Goal: Task Accomplishment & Management: Manage account settings

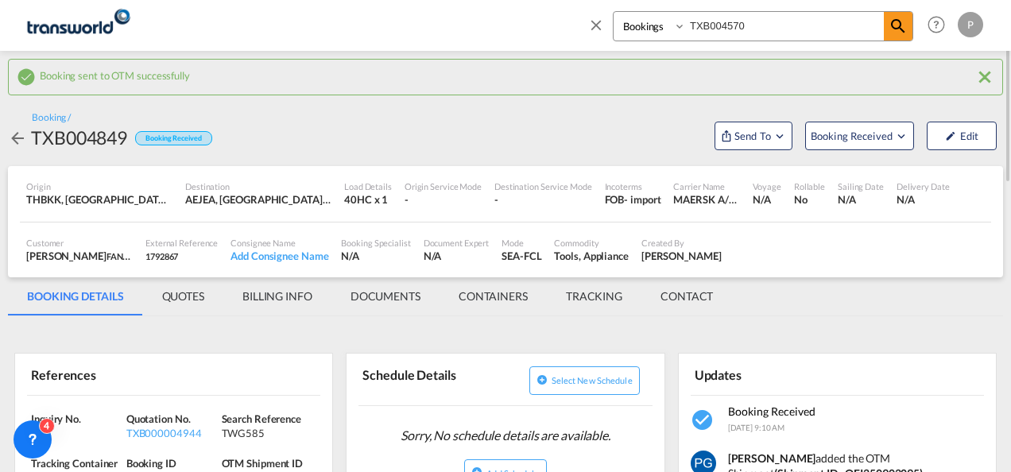
click at [594, 30] on md-icon "icon-close" at bounding box center [595, 24] width 17 height 17
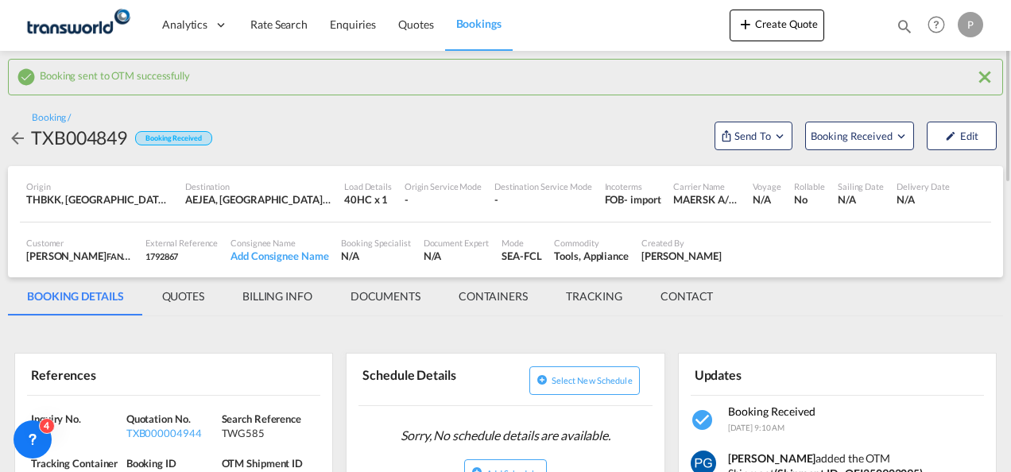
click at [755, 6] on div "Create Quote Bookings Quotes Enquiries TXB004570 Help Resources Product Release…" at bounding box center [857, 24] width 257 height 49
click at [761, 33] on button "Create Quote" at bounding box center [776, 26] width 95 height 32
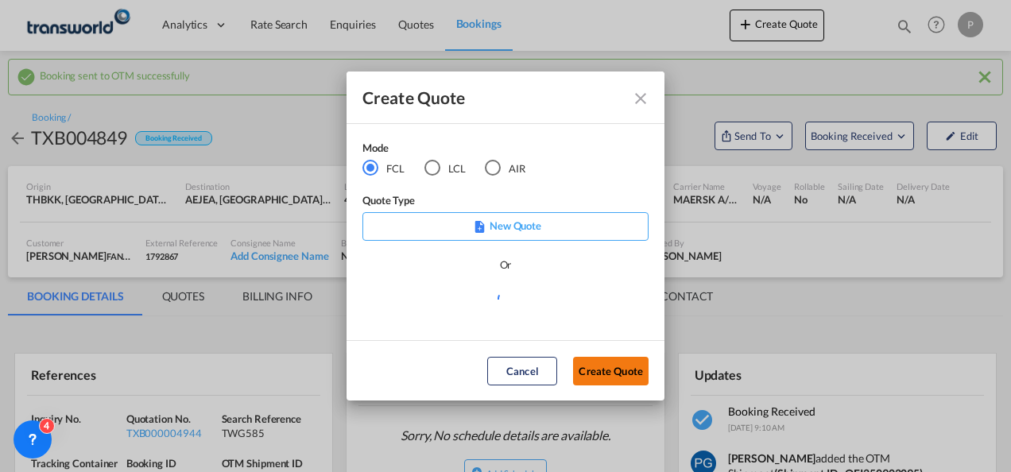
click at [610, 374] on button "Create Quote" at bounding box center [610, 371] width 75 height 29
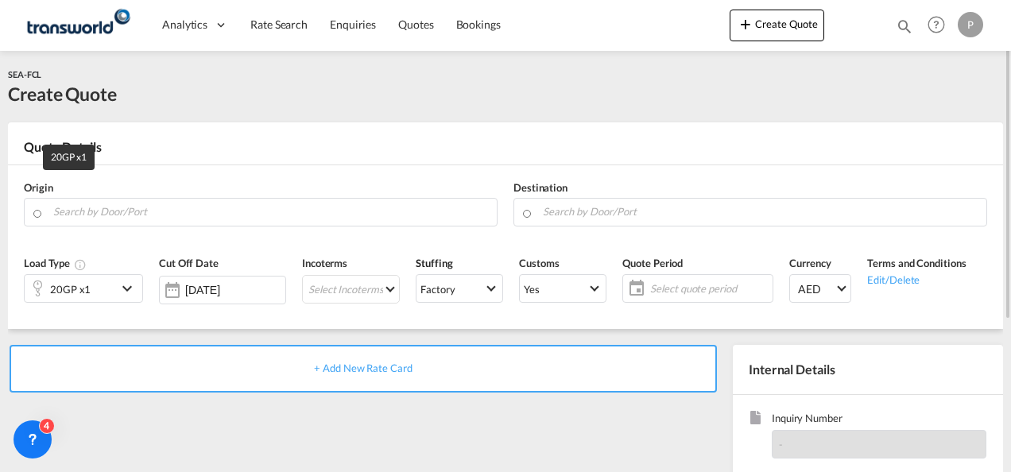
click at [83, 280] on div "20GP x1" at bounding box center [70, 289] width 41 height 22
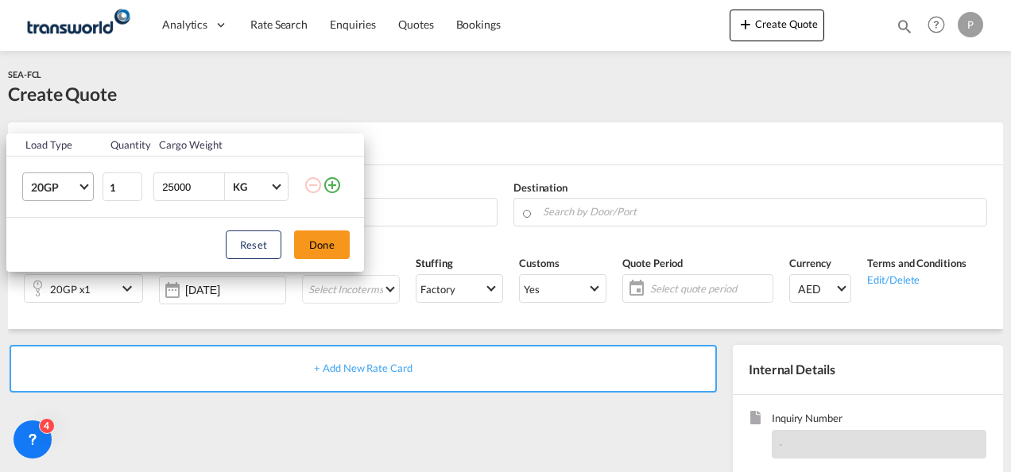
click at [75, 183] on span "20GP" at bounding box center [54, 188] width 46 height 16
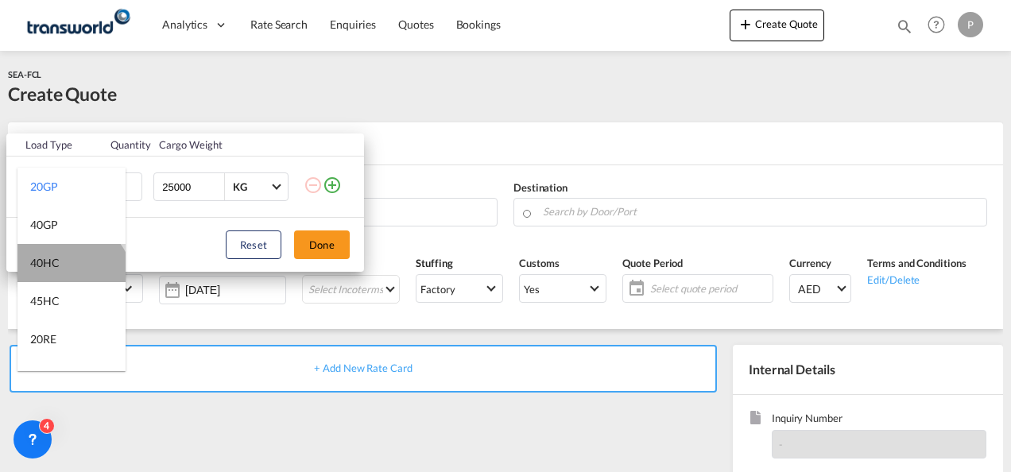
click at [69, 281] on md-option "40HC" at bounding box center [71, 263] width 108 height 38
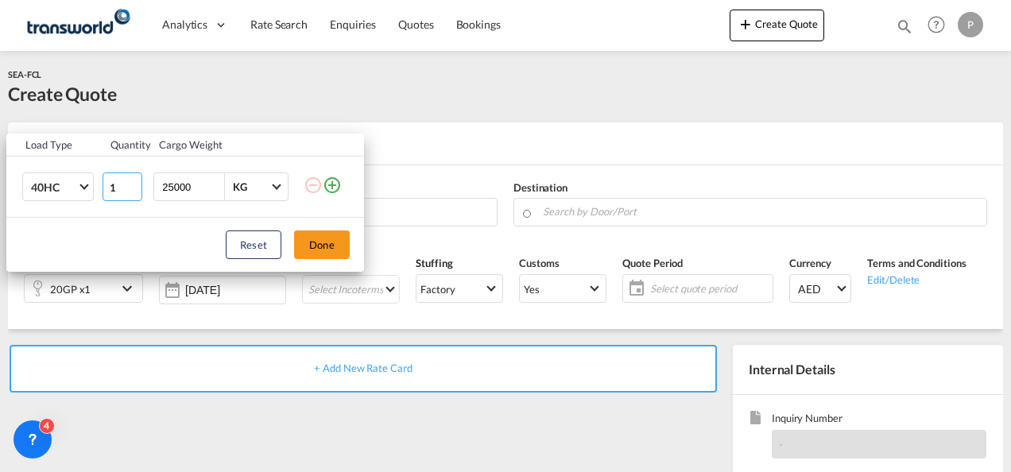
click at [114, 194] on input "1" at bounding box center [122, 186] width 40 height 29
type input "2"
click at [320, 238] on button "Done" at bounding box center [322, 244] width 56 height 29
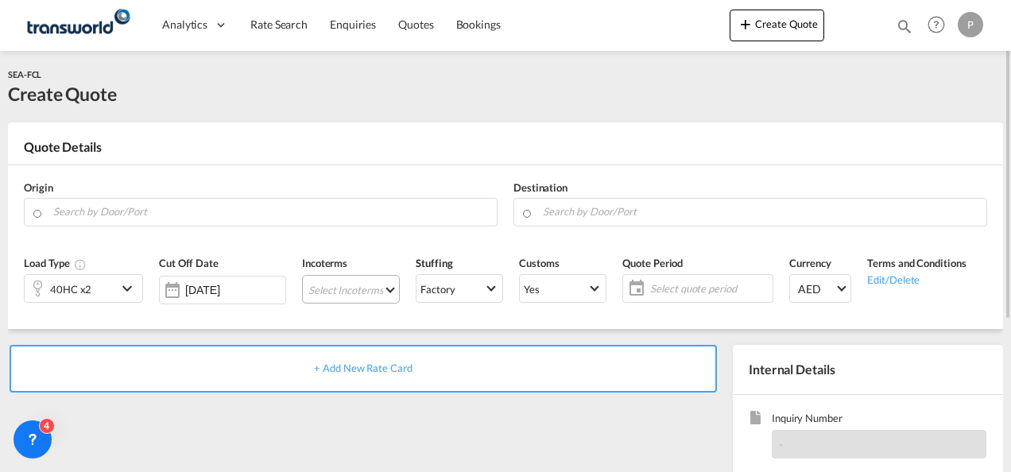
click at [331, 286] on md-select "Select Incoterms DPU - import Delivery at Place Unloaded FAS - export Free Alon…" at bounding box center [351, 289] width 98 height 29
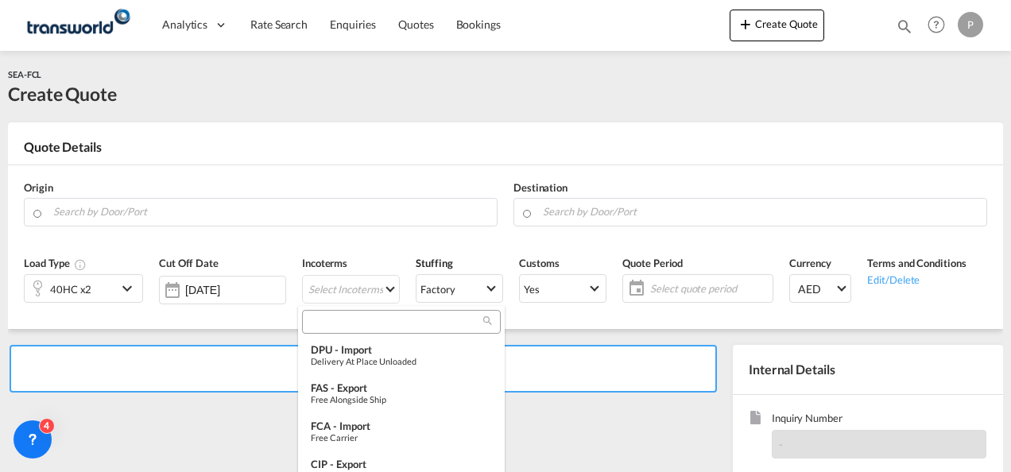
click at [333, 322] on input "search" at bounding box center [395, 322] width 176 height 14
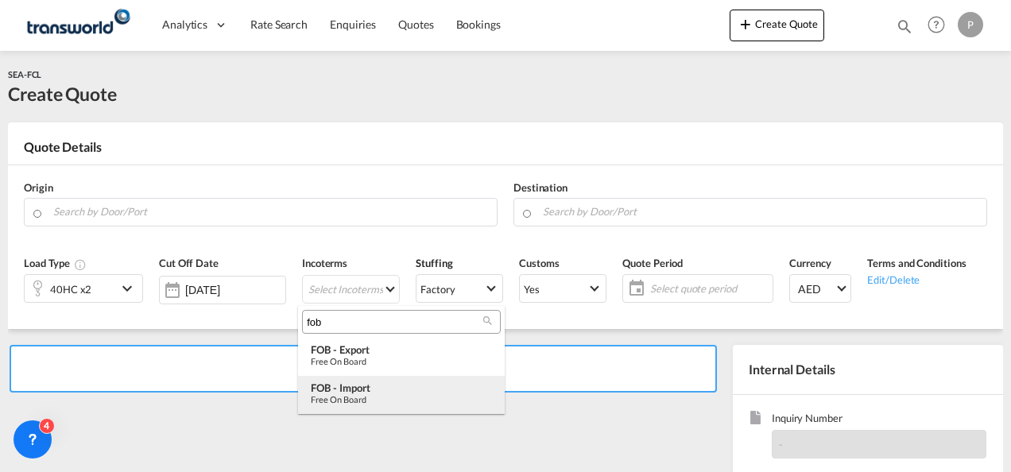
type input "fob"
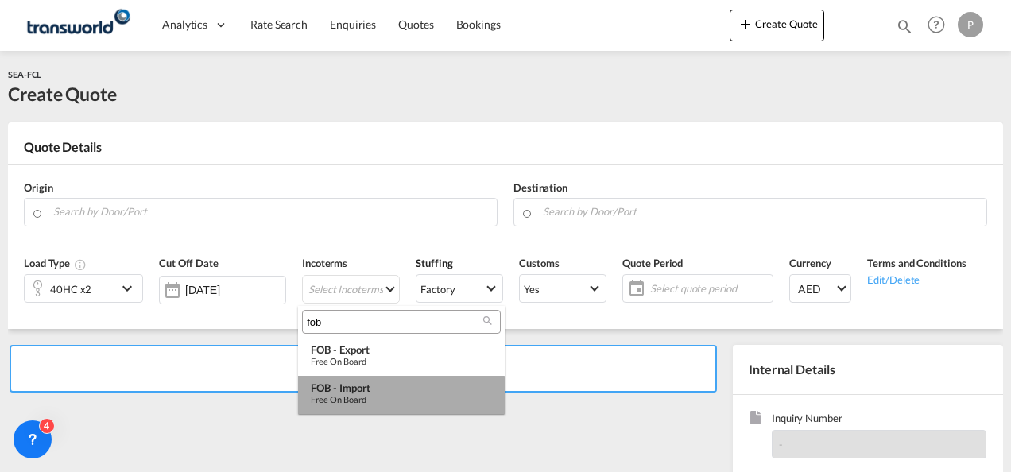
click at [350, 399] on div "Free on Board" at bounding box center [401, 399] width 181 height 10
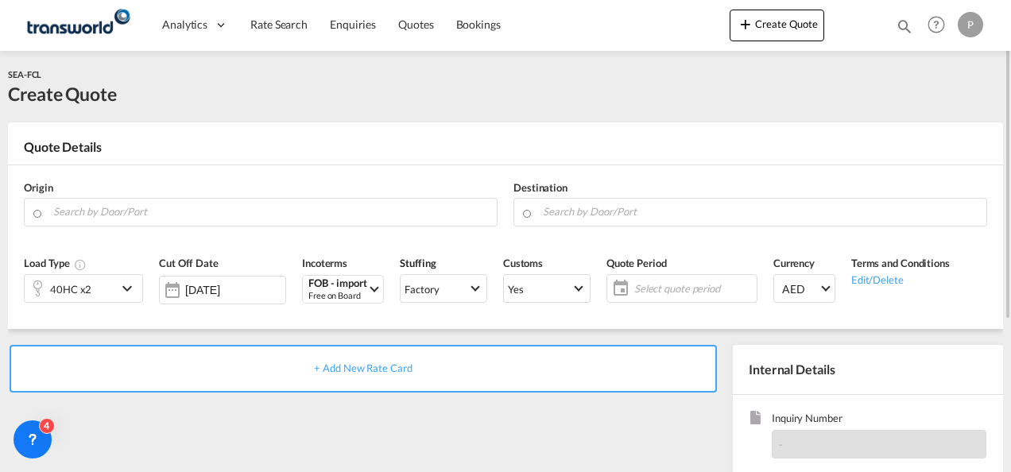
click at [671, 288] on span "Select quote period" at bounding box center [693, 288] width 118 height 14
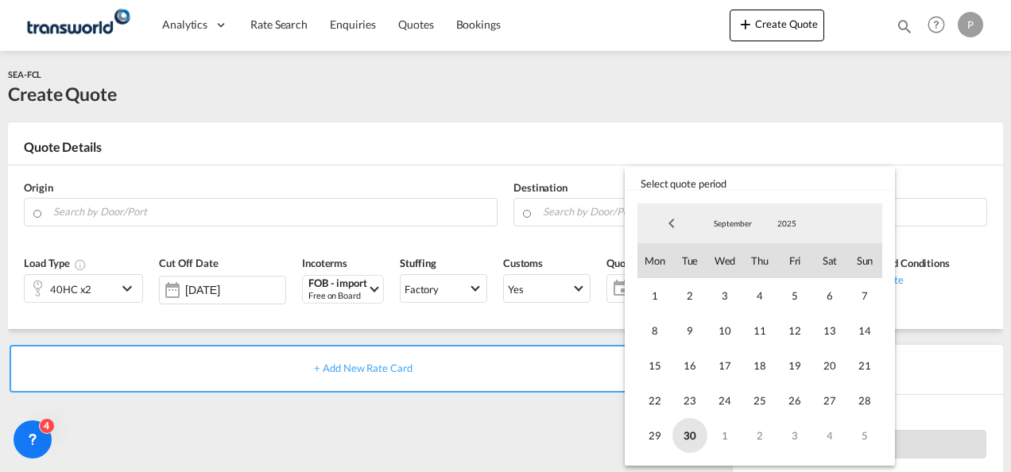
click at [693, 429] on span "30" at bounding box center [689, 435] width 35 height 35
click at [755, 215] on md-select-value "September" at bounding box center [732, 223] width 54 height 24
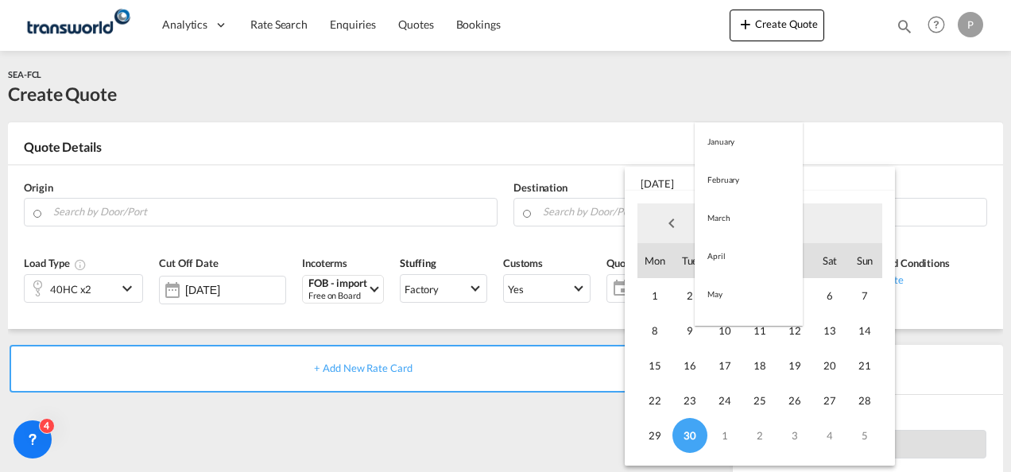
scroll to position [222, 0]
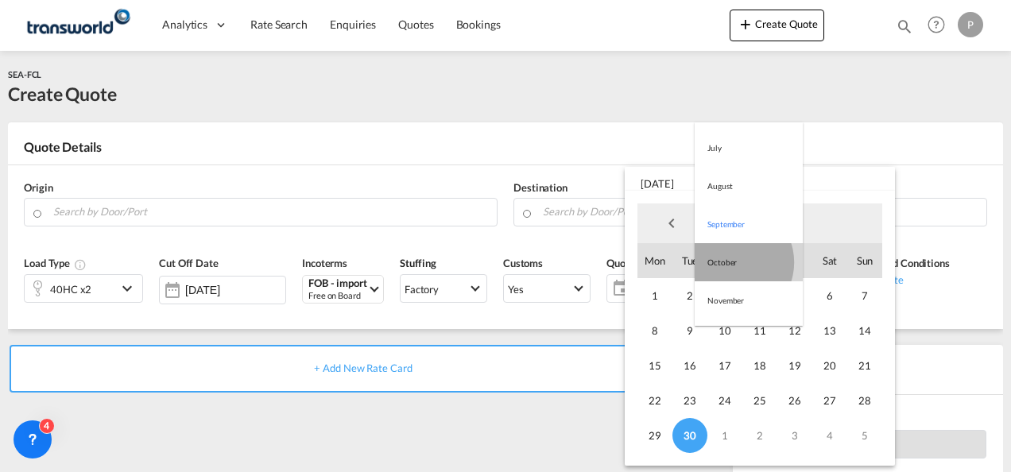
click at [732, 262] on md-option "October" at bounding box center [748, 262] width 108 height 38
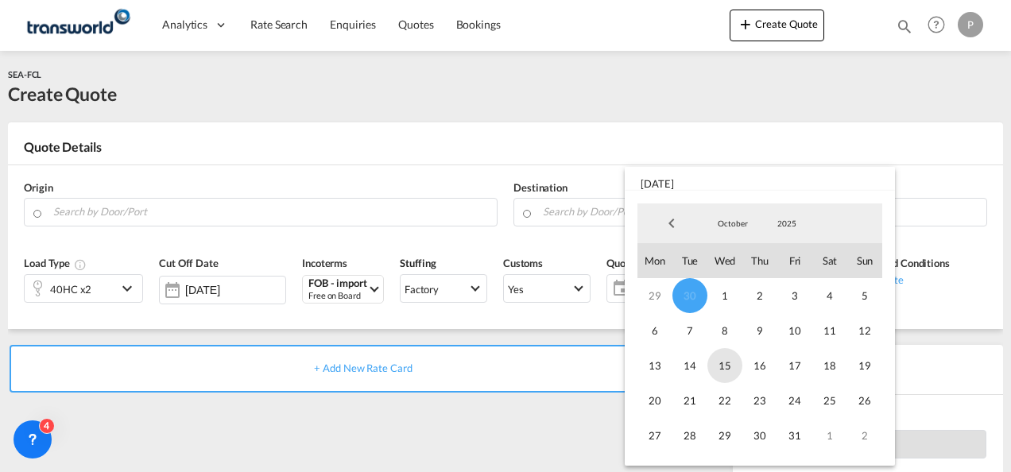
click at [719, 359] on span "15" at bounding box center [724, 365] width 35 height 35
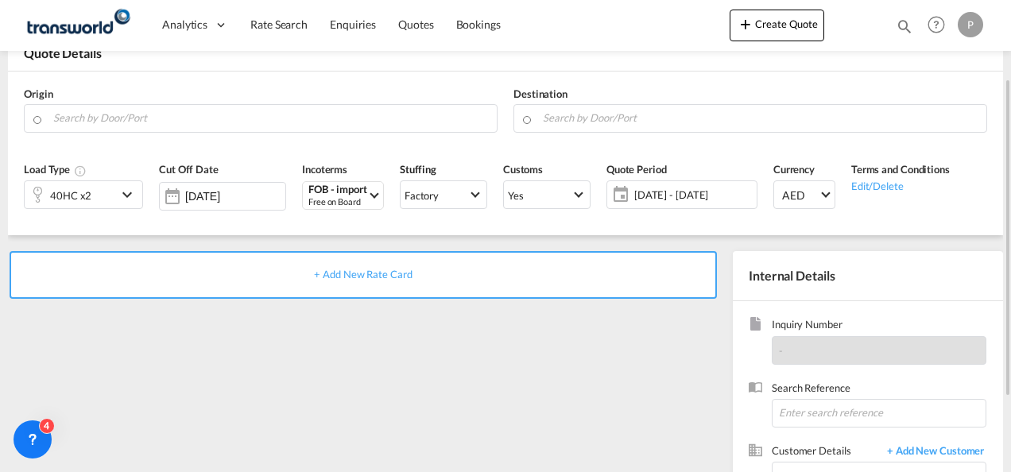
scroll to position [102, 0]
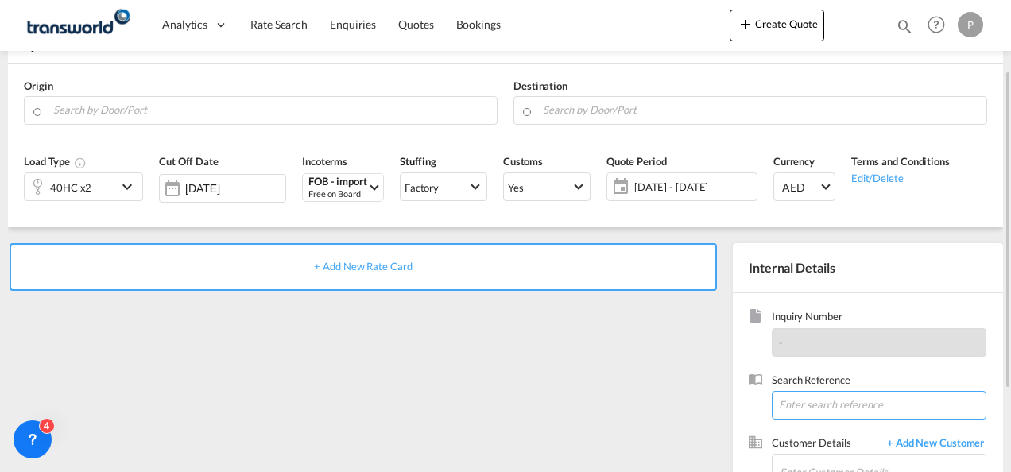
click at [829, 405] on input at bounding box center [878, 405] width 215 height 29
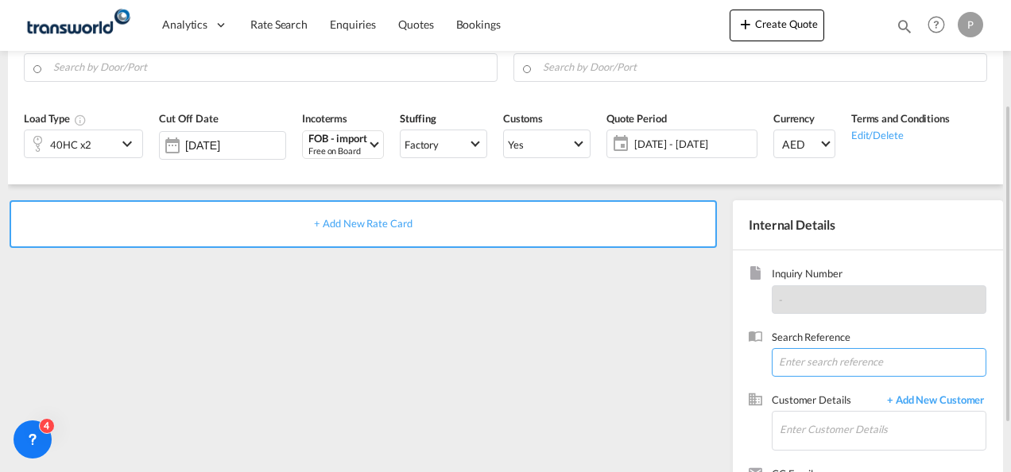
scroll to position [149, 0]
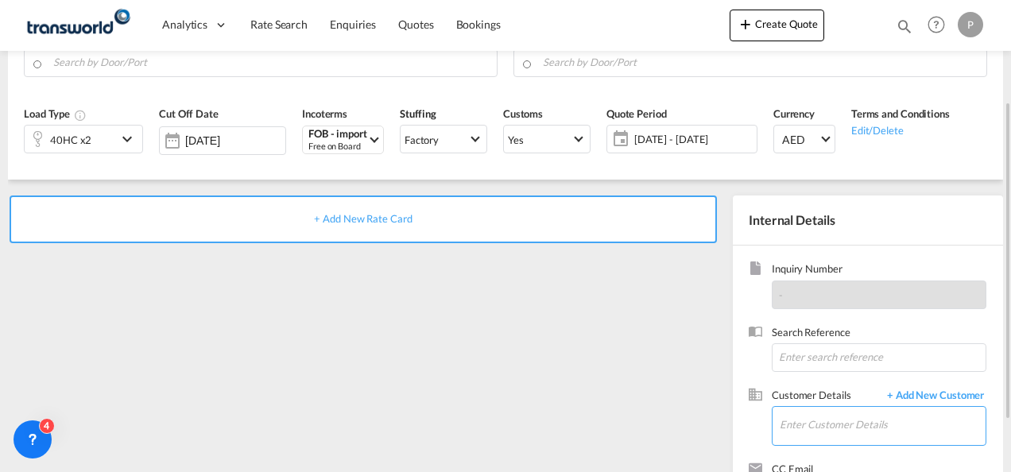
click at [801, 422] on input "Enter Customer Details" at bounding box center [882, 425] width 206 height 36
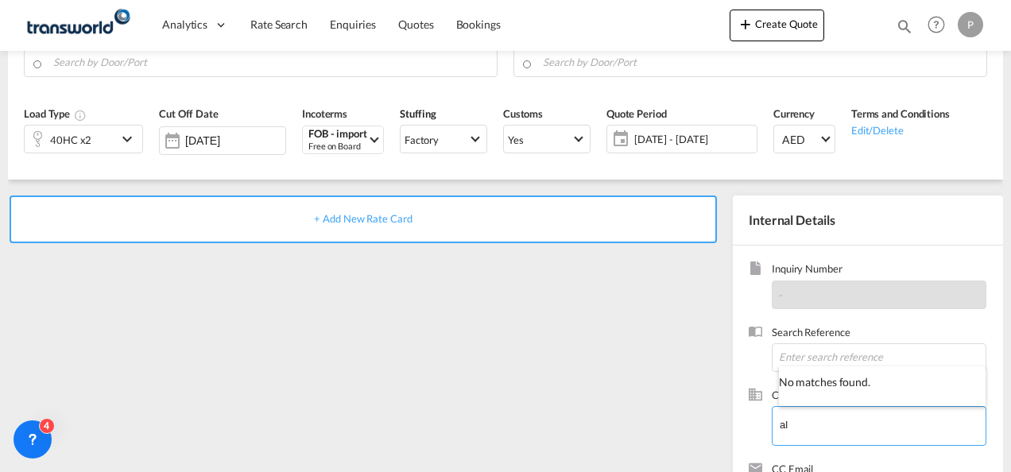
type input "a"
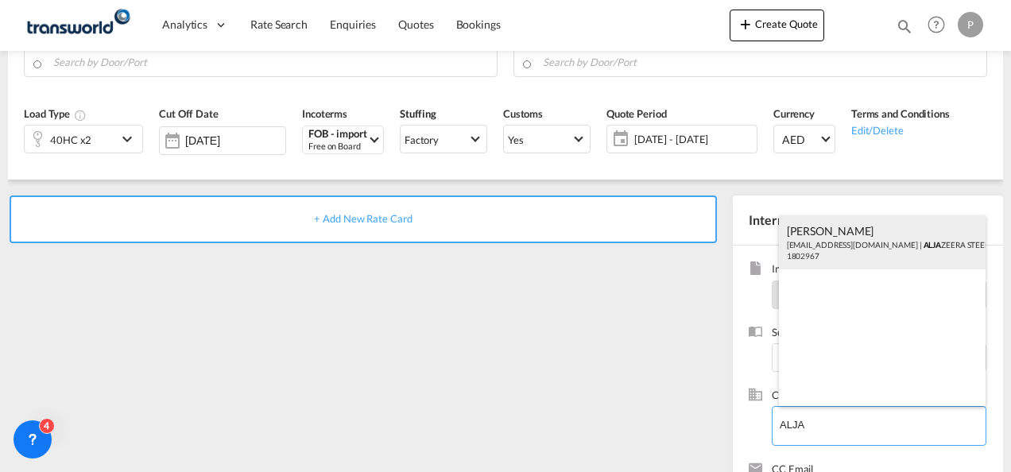
click at [833, 216] on div "[PERSON_NAME] [EMAIL_ADDRESS][DOMAIN_NAME] | ALJA ZEERA STEEL PRODUCTS CO L.L.C…" at bounding box center [882, 242] width 207 height 54
type input "ALJAZEERA STEEL PRODUCTS CO L.L.C, [PERSON_NAME], [EMAIL_ADDRESS][DOMAIN_NAME]"
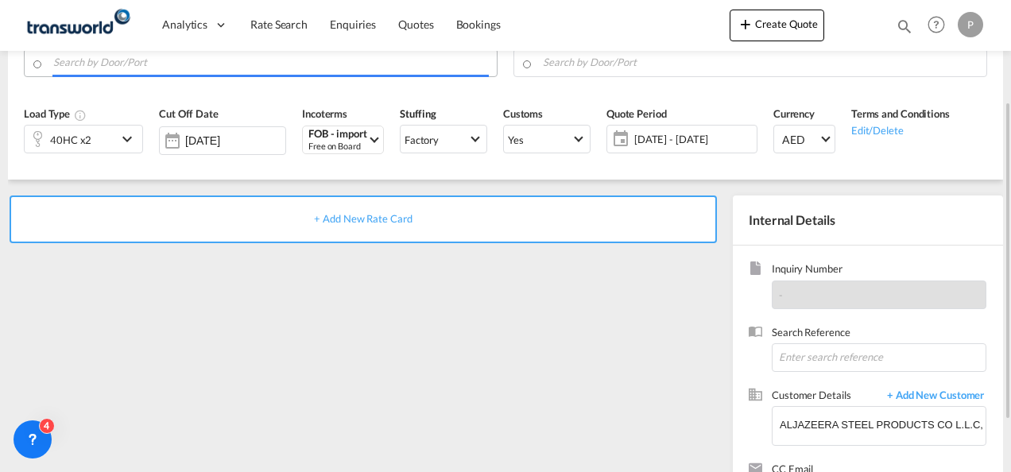
click at [156, 64] on input "Search by Door/Port" at bounding box center [270, 62] width 435 height 28
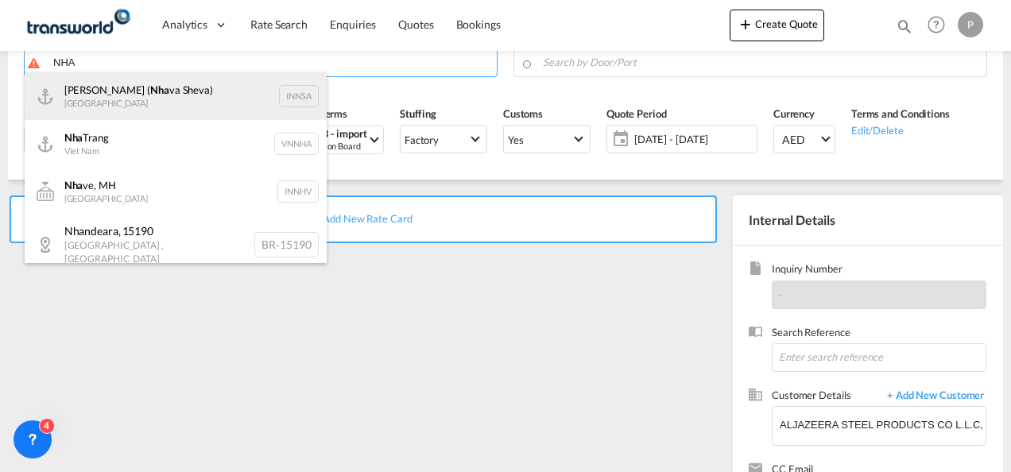
click at [156, 83] on div "[PERSON_NAME] ( [GEOGRAPHIC_DATA]) [GEOGRAPHIC_DATA] INNSA" at bounding box center [176, 96] width 302 height 48
type input "[PERSON_NAME] ([PERSON_NAME]), [GEOGRAPHIC_DATA]"
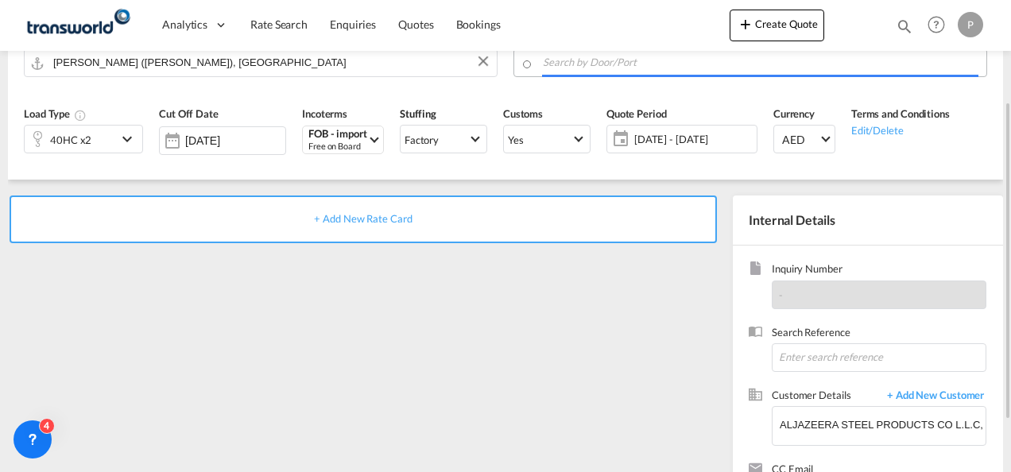
click at [570, 65] on input "Search by Door/Port" at bounding box center [760, 62] width 435 height 28
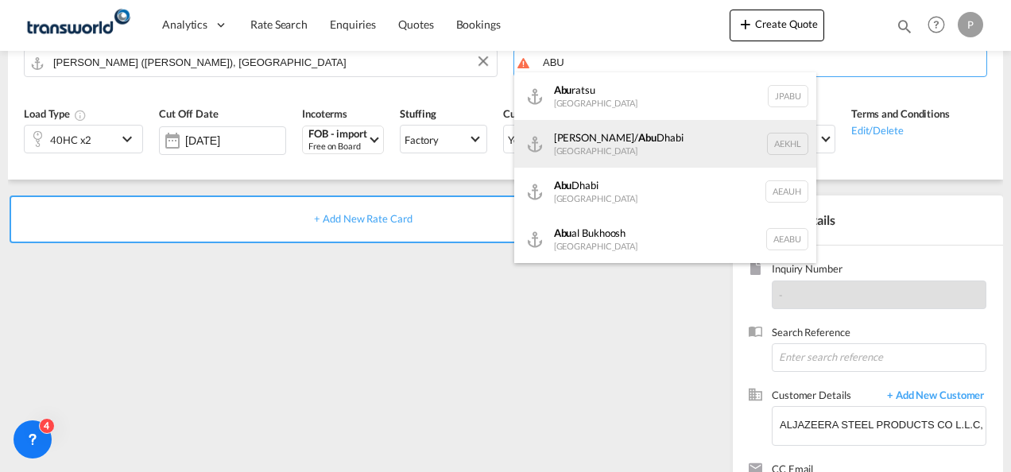
click at [587, 134] on div "[PERSON_NAME]/ [GEOGRAPHIC_DATA] [GEOGRAPHIC_DATA] AEKHL" at bounding box center [665, 144] width 302 height 48
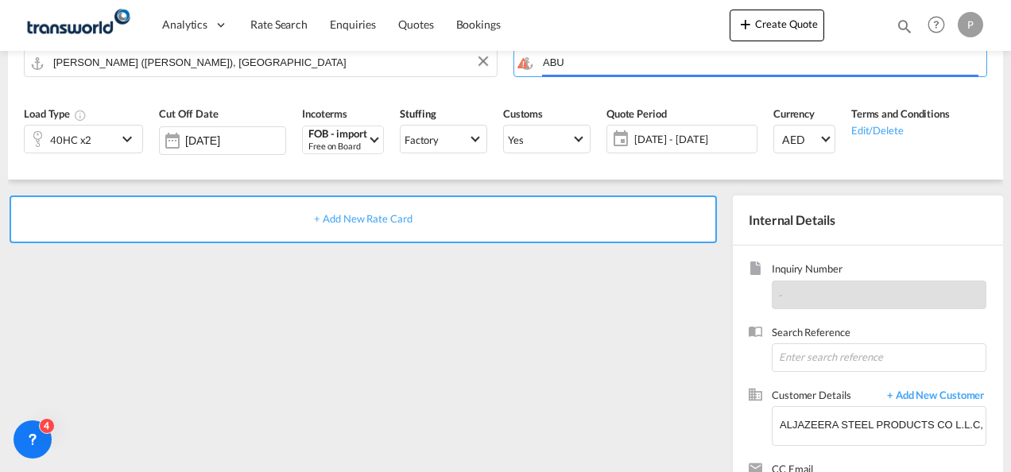
type input "[PERSON_NAME]/[GEOGRAPHIC_DATA], AEKHL"
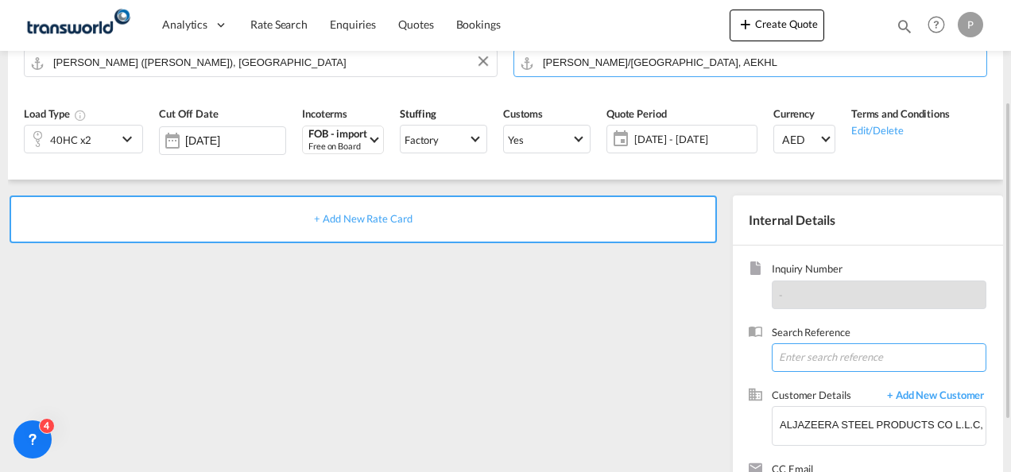
click at [832, 356] on input at bounding box center [878, 357] width 215 height 29
type input "1234"
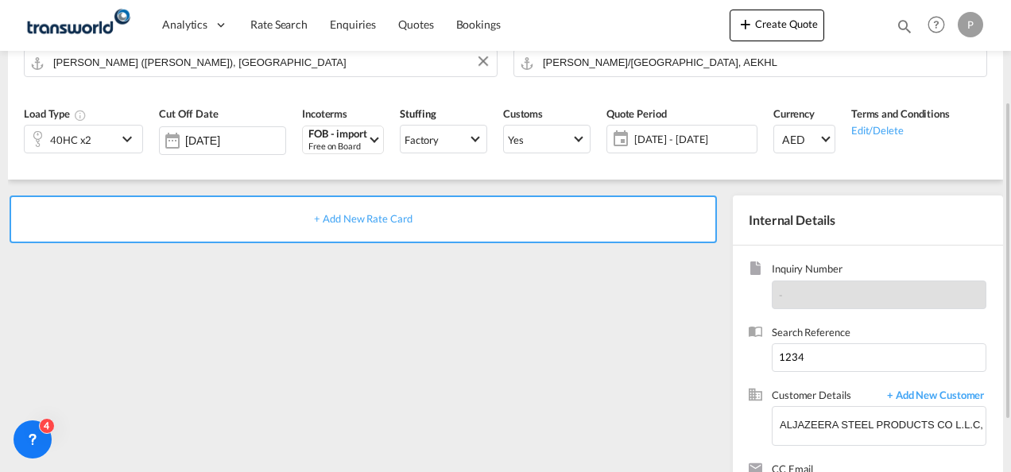
click at [404, 226] on div "+ Add New Rate Card" at bounding box center [363, 219] width 707 height 48
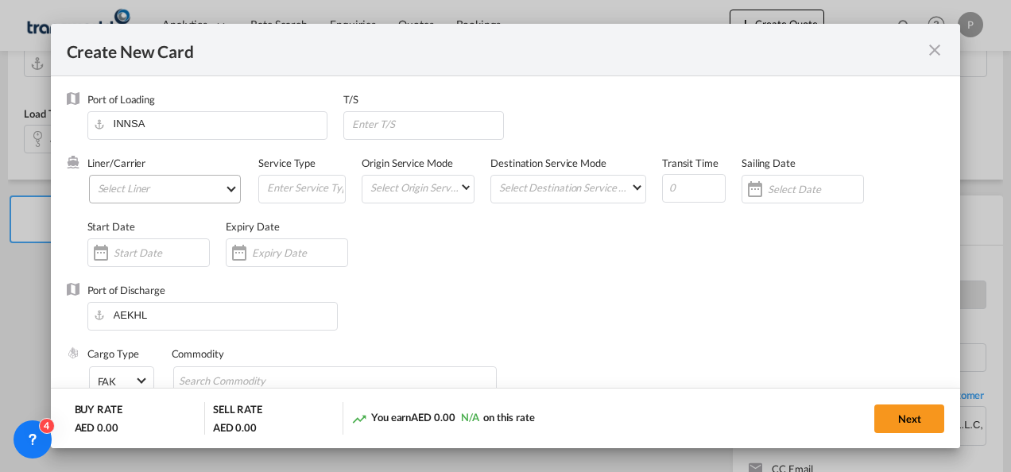
type input "Basic Ocean Freight"
select select "per equipment"
click at [143, 200] on md-select "Select Liner 2HM LOGISTICS D.O.O. / TDWC-CAPODISTRI 2HM LOGISTICS D.O.O. / TDWC…" at bounding box center [165, 189] width 153 height 29
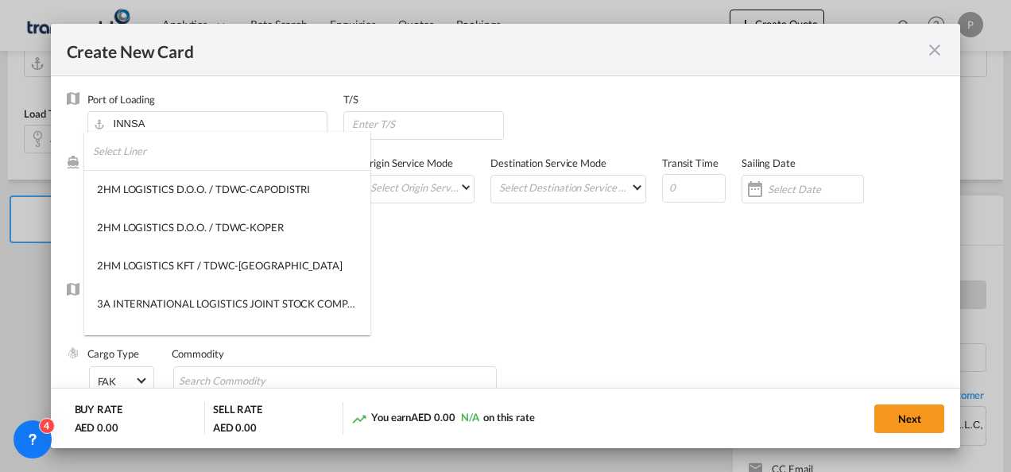
click at [149, 155] on input "search" at bounding box center [231, 151] width 277 height 38
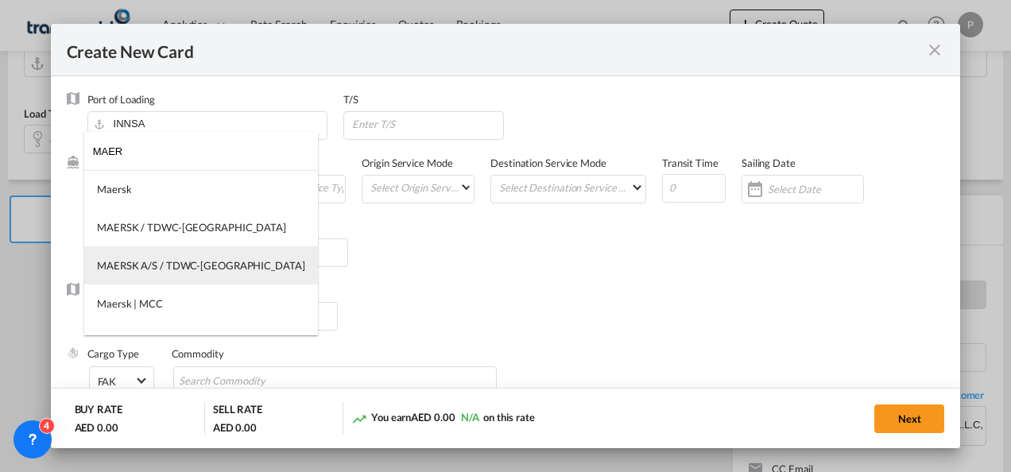
type input "MAER"
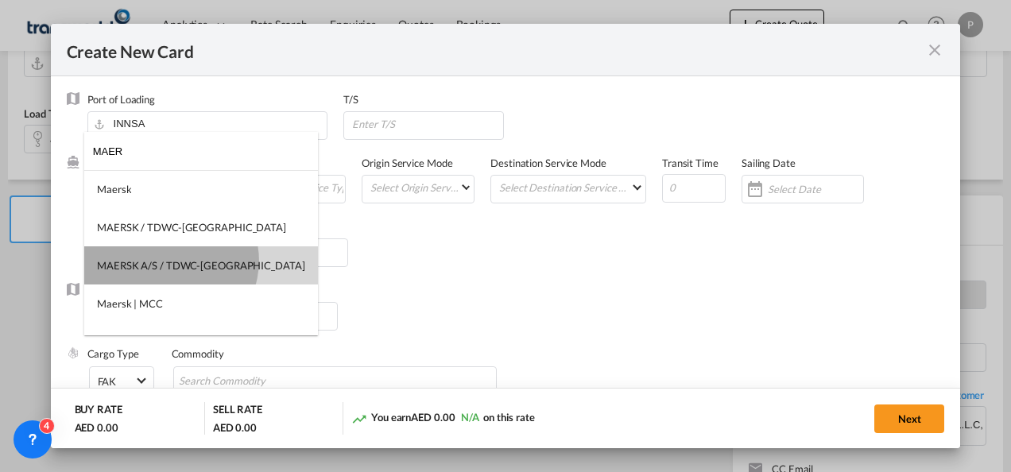
click at [170, 261] on div "MAERSK A/S / TDWC-[GEOGRAPHIC_DATA]" at bounding box center [201, 265] width 208 height 14
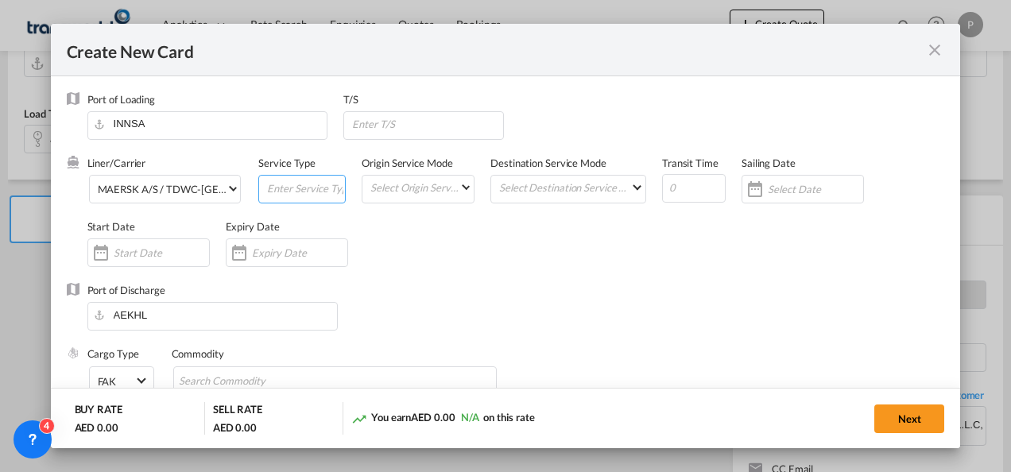
click at [319, 186] on input "Create New Card ..." at bounding box center [304, 188] width 79 height 24
type input "FOB IMPORT"
click at [288, 253] on input "Create New Card ..." at bounding box center [299, 252] width 95 height 13
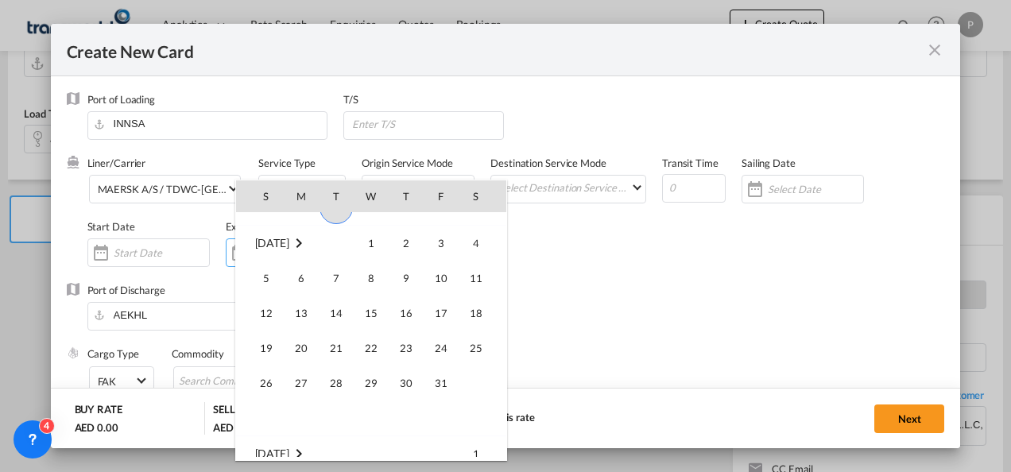
scroll to position [368216, 0]
click at [367, 319] on span "15" at bounding box center [371, 312] width 32 height 32
type input "[DATE]"
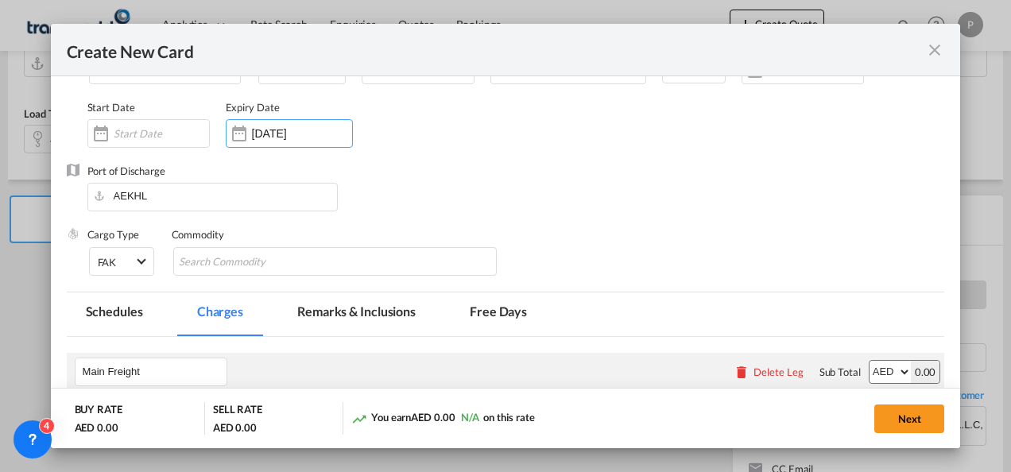
scroll to position [120, 0]
click at [271, 262] on input "Chips input." at bounding box center [251, 261] width 145 height 25
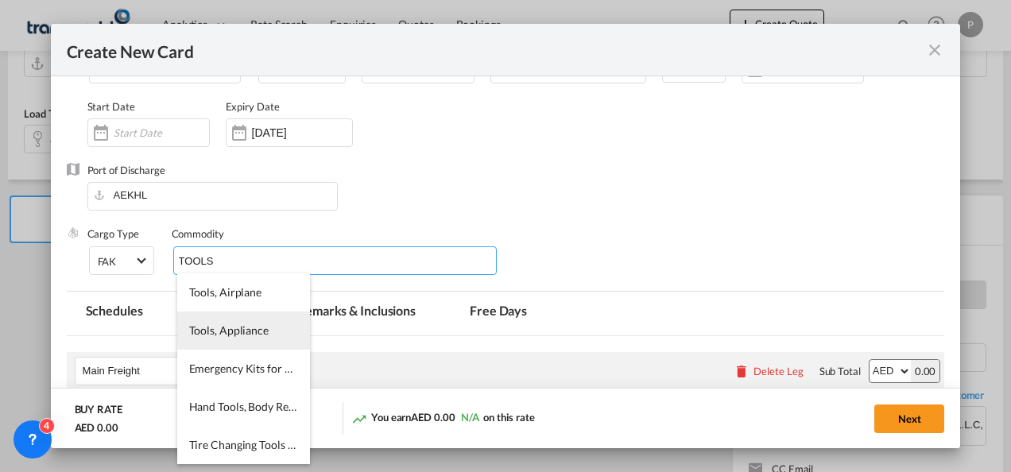
type input "TOOLS"
click at [254, 325] on span "Tools, Appliance" at bounding box center [228, 330] width 79 height 14
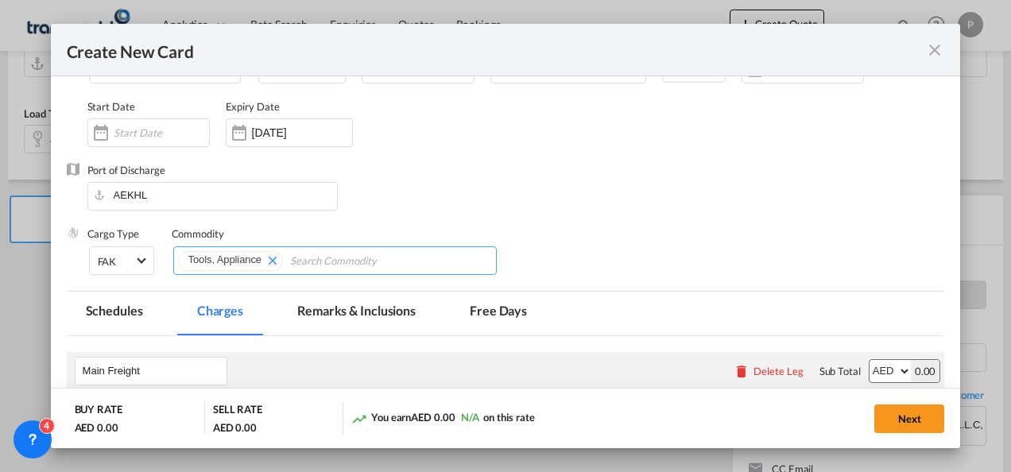
scroll to position [255, 0]
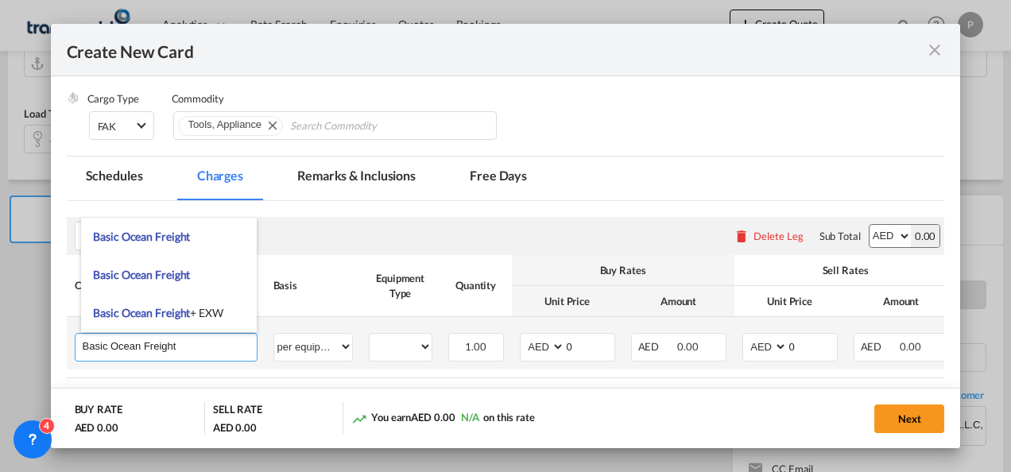
click at [224, 342] on input "Basic Ocean Freight" at bounding box center [170, 346] width 174 height 24
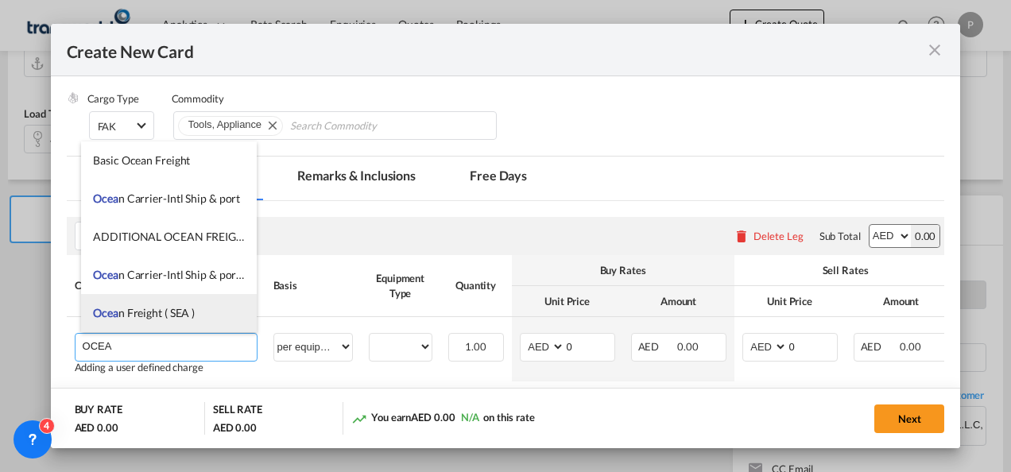
click at [187, 328] on li "Ocea n Freight ( SEA )" at bounding box center [169, 313] width 176 height 38
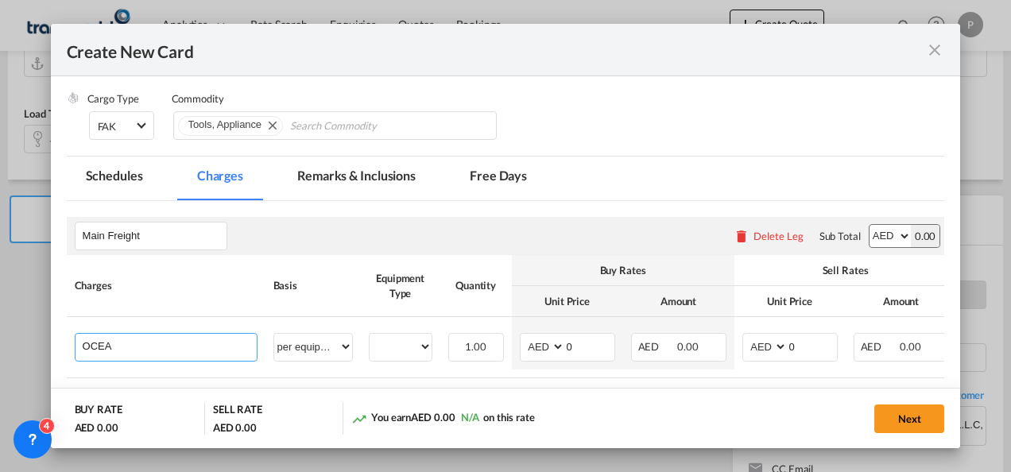
type input "Ocean Freight ( SEA )"
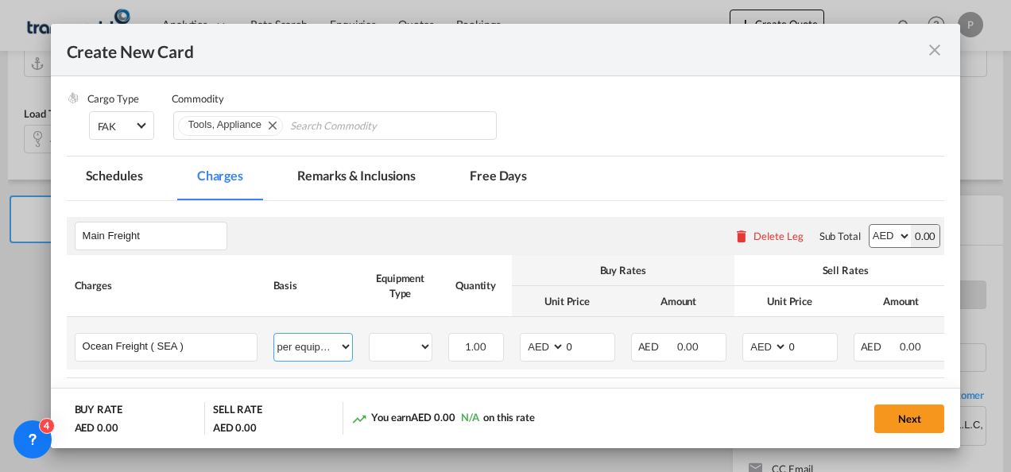
click at [280, 346] on select "per equipment per container per B/L per shipping bill per shipment % on freight…" at bounding box center [313, 346] width 78 height 25
select select "per shipment"
click at [274, 334] on select "per equipment per container per B/L per shipping bill per shipment % on freight…" at bounding box center [313, 346] width 78 height 25
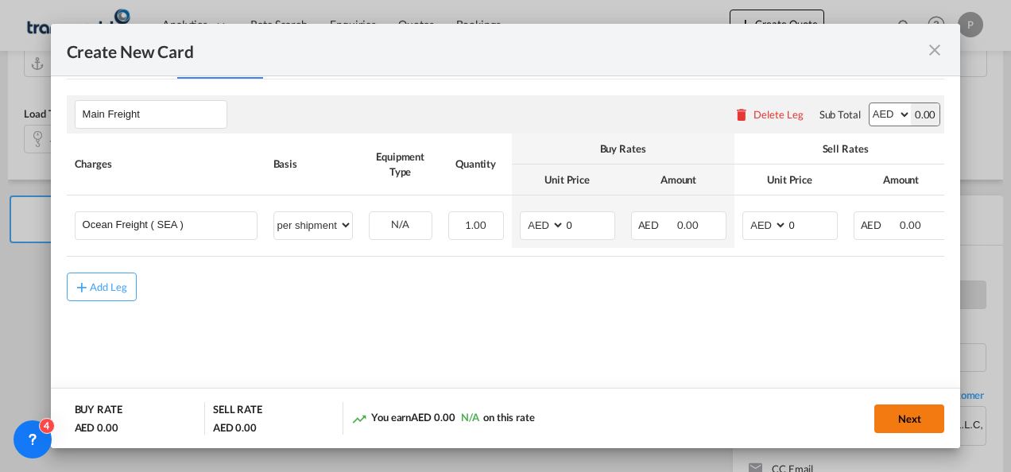
click at [918, 419] on button "Next" at bounding box center [909, 418] width 70 height 29
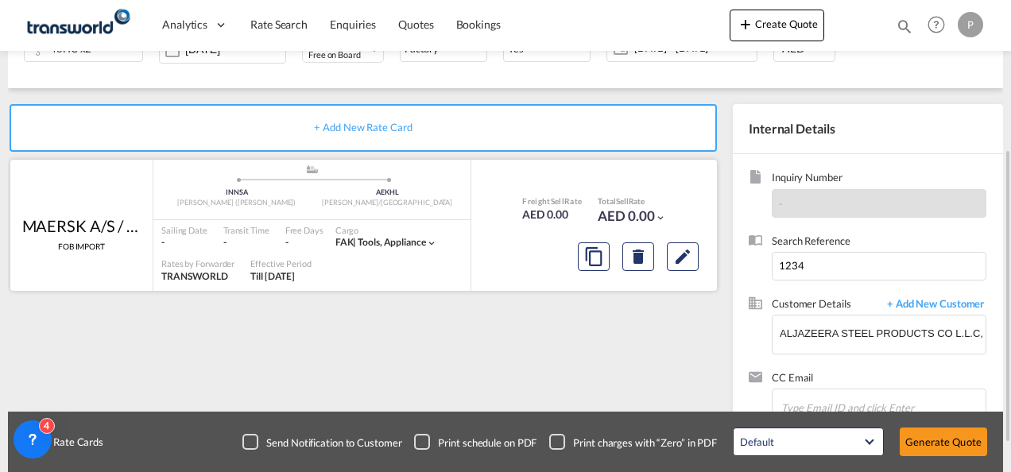
scroll to position [240, 0]
click at [928, 439] on button "Generate Quote" at bounding box center [942, 441] width 87 height 29
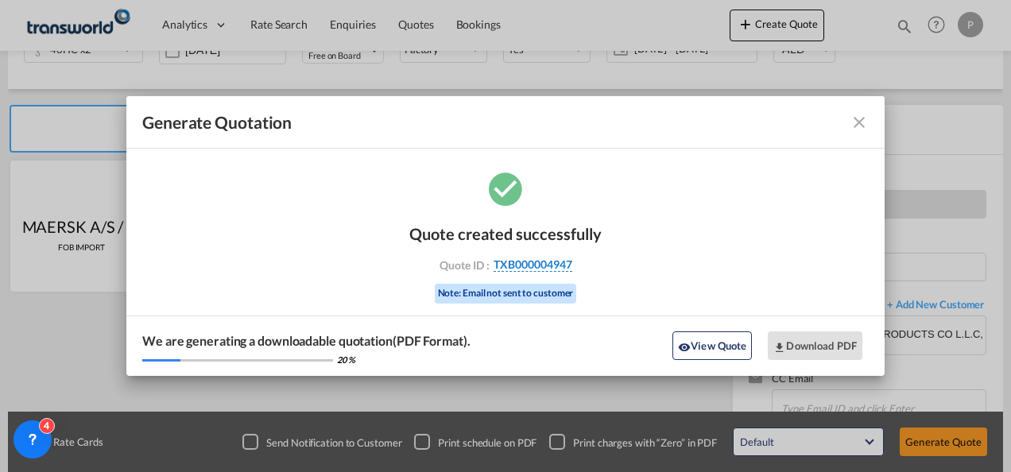
click at [556, 264] on span "TXB000004947" at bounding box center [532, 264] width 79 height 14
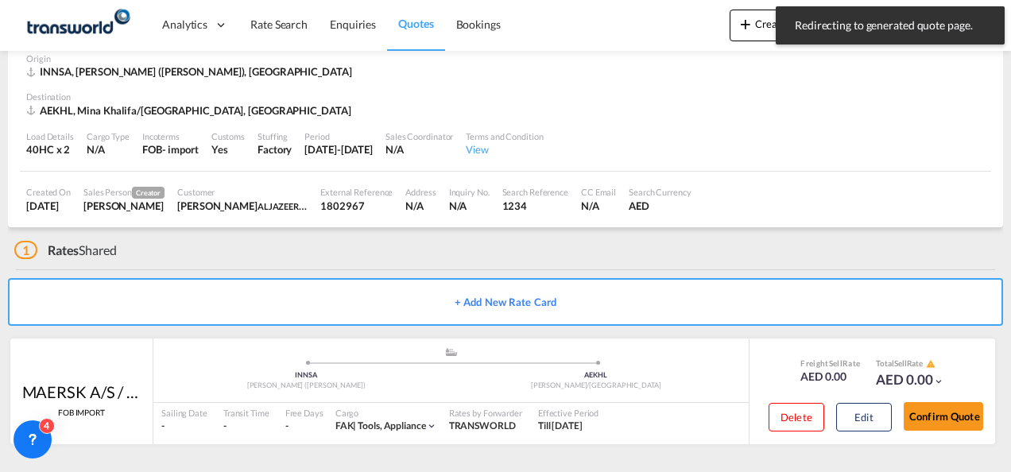
scroll to position [79, 0]
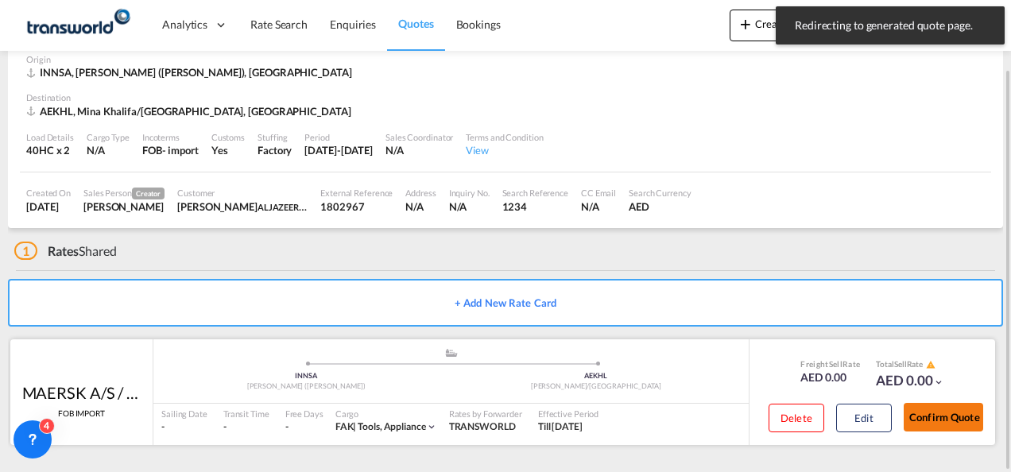
click at [933, 419] on button "Confirm Quote" at bounding box center [942, 417] width 79 height 29
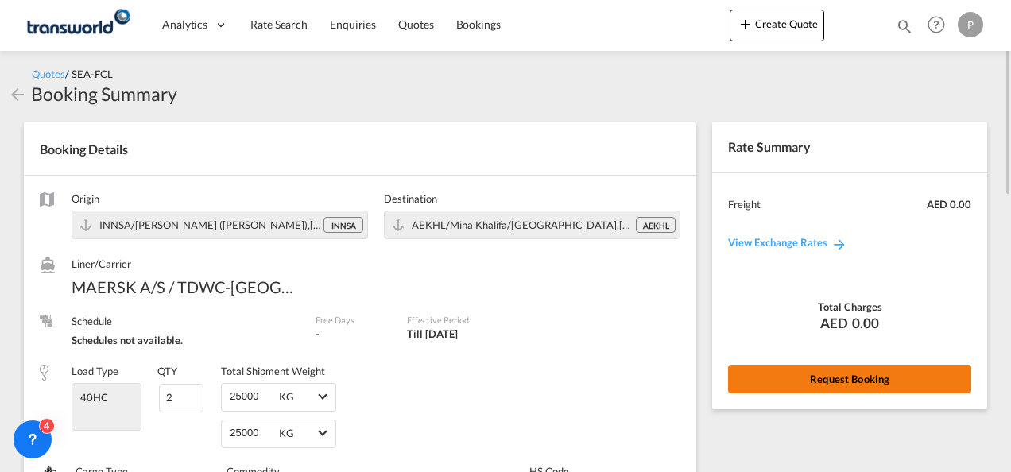
click at [772, 379] on button "Request Booking" at bounding box center [849, 379] width 243 height 29
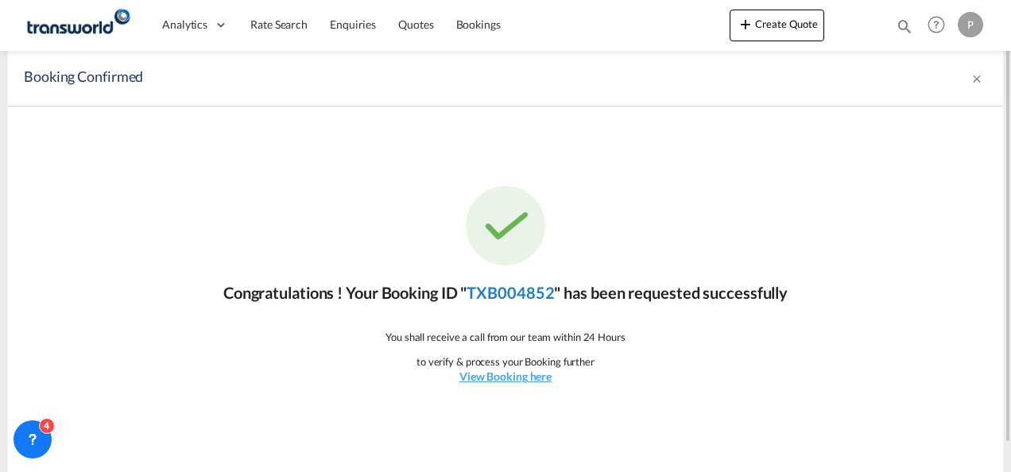
click at [535, 291] on link "TXB004852" at bounding box center [509, 292] width 87 height 19
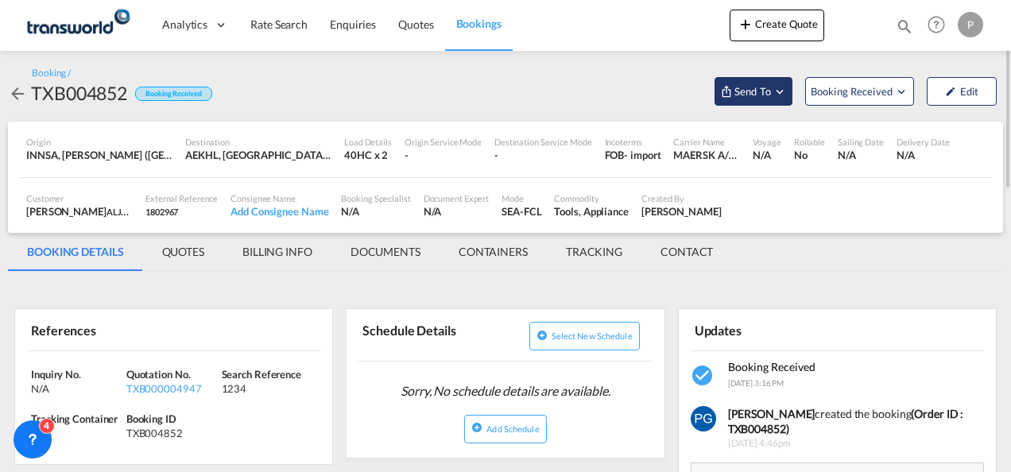
click at [765, 99] on span "Send To" at bounding box center [753, 91] width 40 height 16
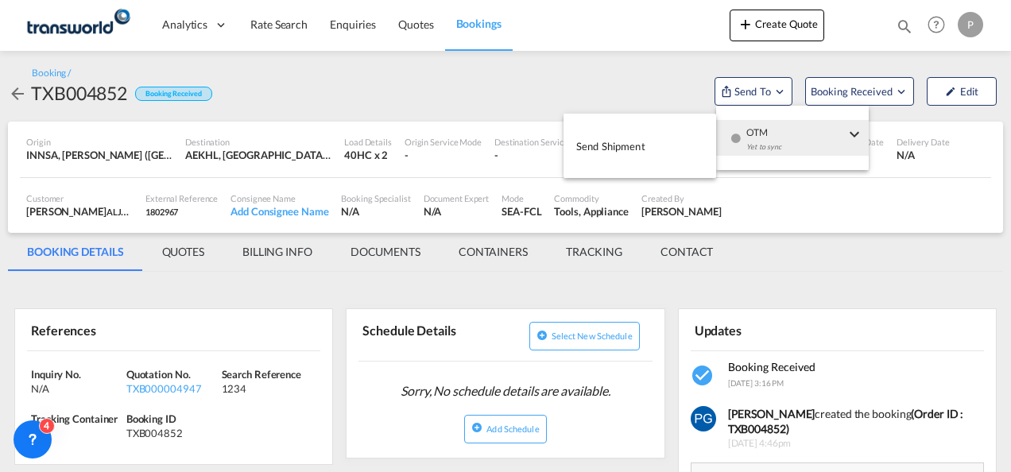
click at [605, 124] on md-menu-item "Send Shipment" at bounding box center [639, 146] width 153 height 52
click at [605, 137] on span "Send Shipment" at bounding box center [610, 145] width 69 height 25
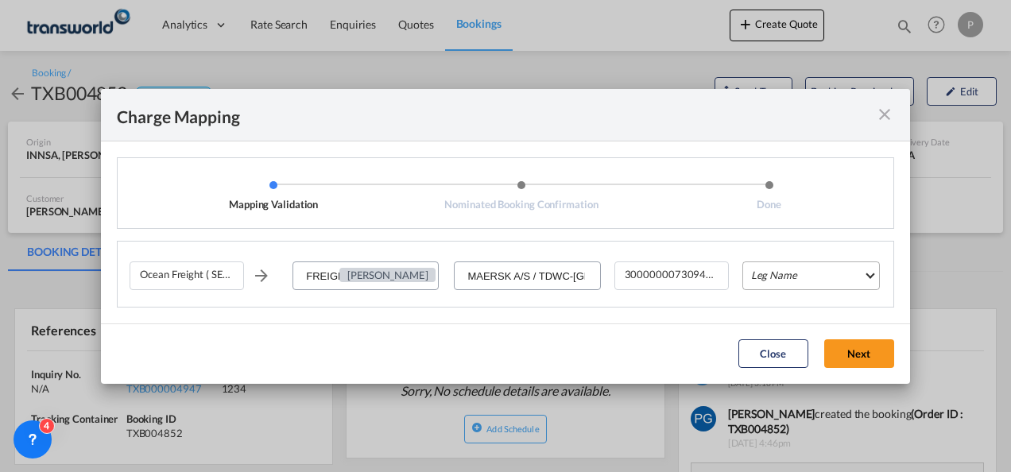
click at [761, 283] on md-select "Leg Name HANDLING ORIGIN VESSEL HANDLING DESTINATION OTHERS TL PICK UP CUSTOMS …" at bounding box center [810, 275] width 137 height 29
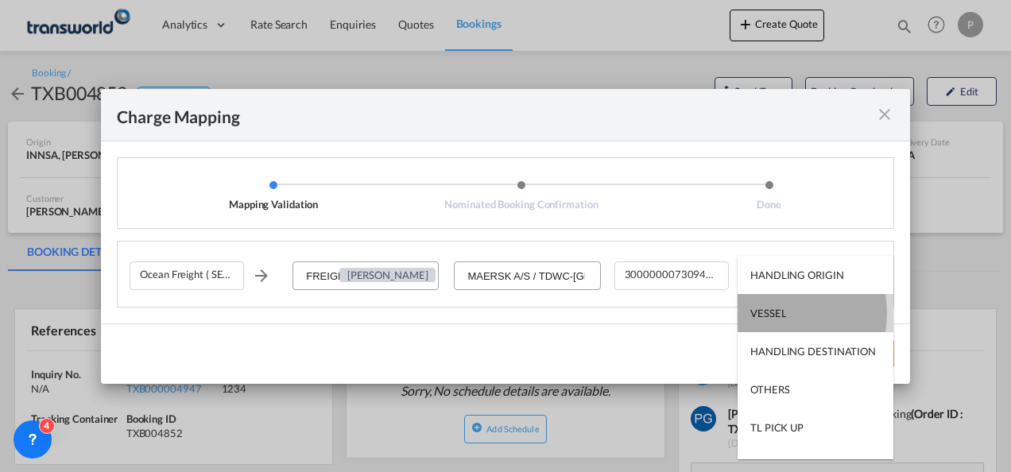
click at [771, 313] on div "VESSEL" at bounding box center [768, 313] width 36 height 14
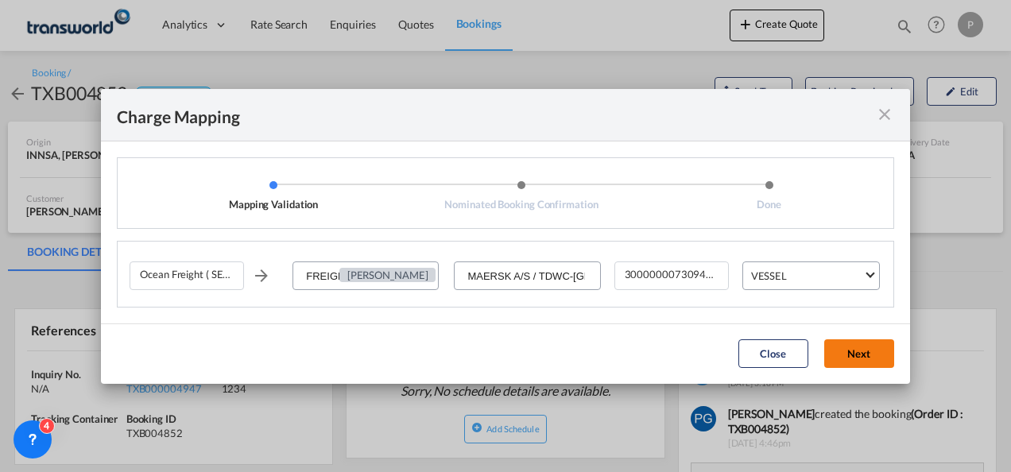
click at [871, 342] on button "Next" at bounding box center [859, 353] width 70 height 29
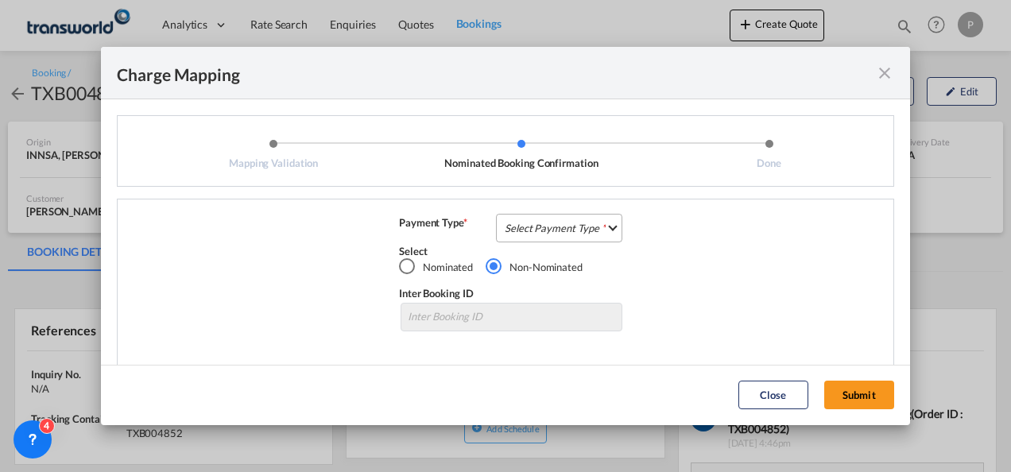
click at [513, 232] on md-select "Select Payment Type COLLECT PREPAID" at bounding box center [559, 228] width 126 height 29
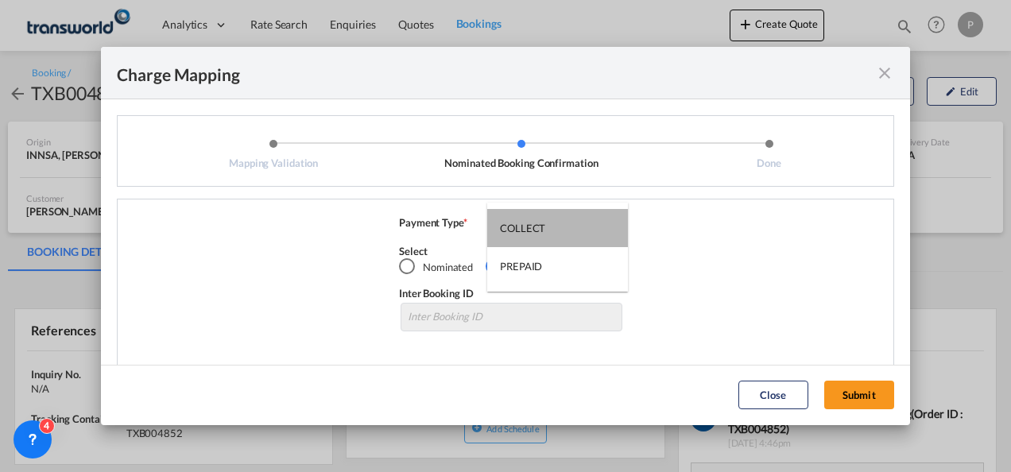
click at [513, 232] on div "COLLECT" at bounding box center [522, 228] width 45 height 14
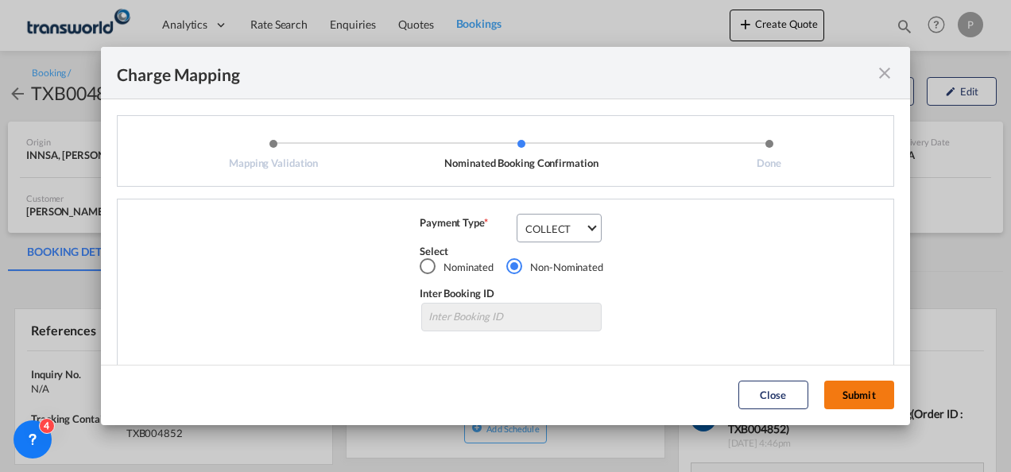
click at [858, 388] on button "Submit" at bounding box center [859, 395] width 70 height 29
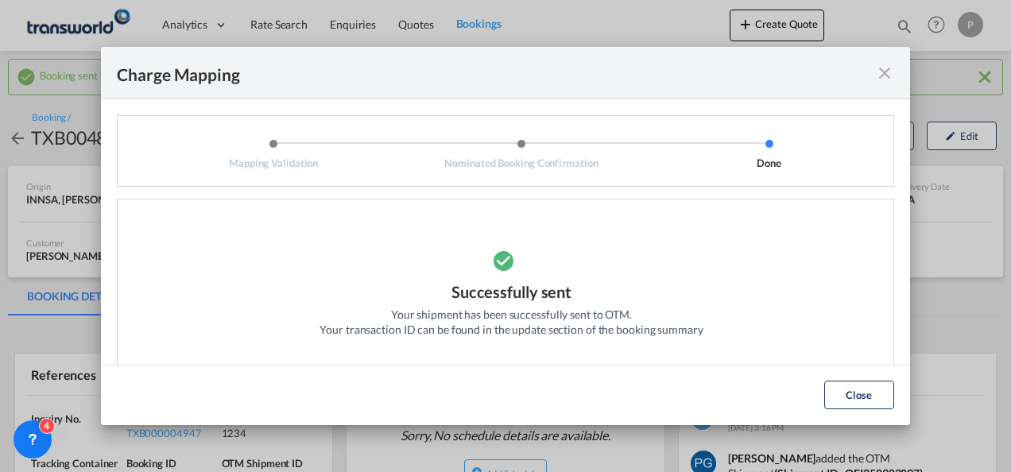
click at [885, 76] on md-icon "icon-close fg-AAA8AD cursor" at bounding box center [884, 73] width 19 height 19
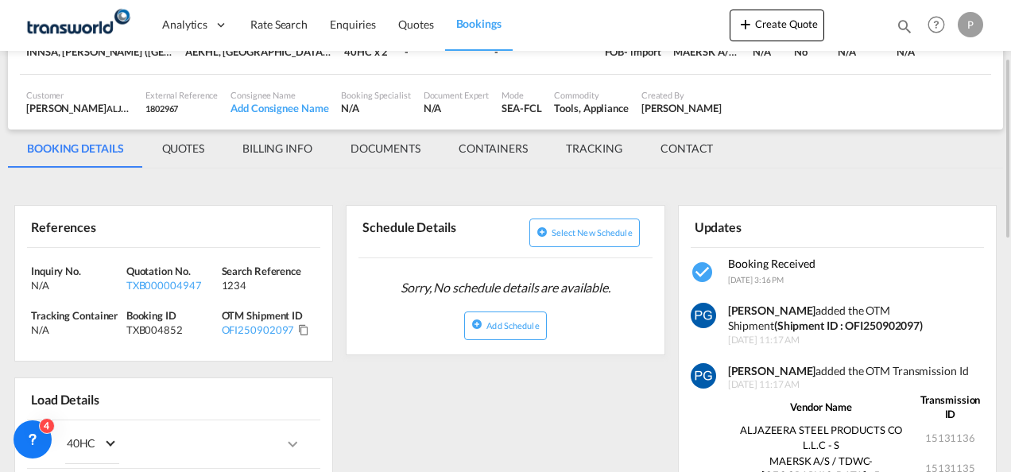
scroll to position [149, 0]
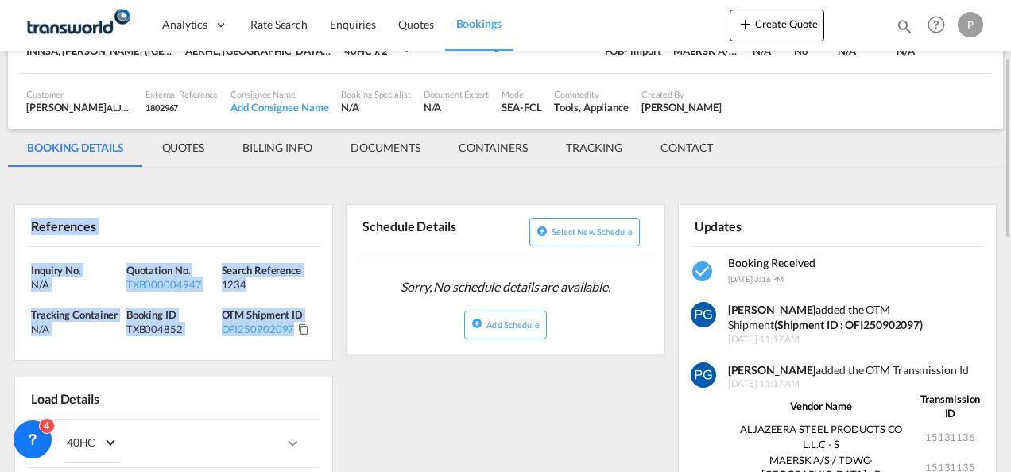
drag, startPoint x: 33, startPoint y: 226, endPoint x: 309, endPoint y: 324, distance: 292.5
click at [309, 324] on div "References Inquiry No. N/A Quotation No. TXB000004947 Search Reference 1234 Tra…" at bounding box center [173, 282] width 319 height 157
copy div "References Inquiry No. N/A Quotation No. TXB000004947 Search Reference 1234 Tra…"
